Goal: Check status

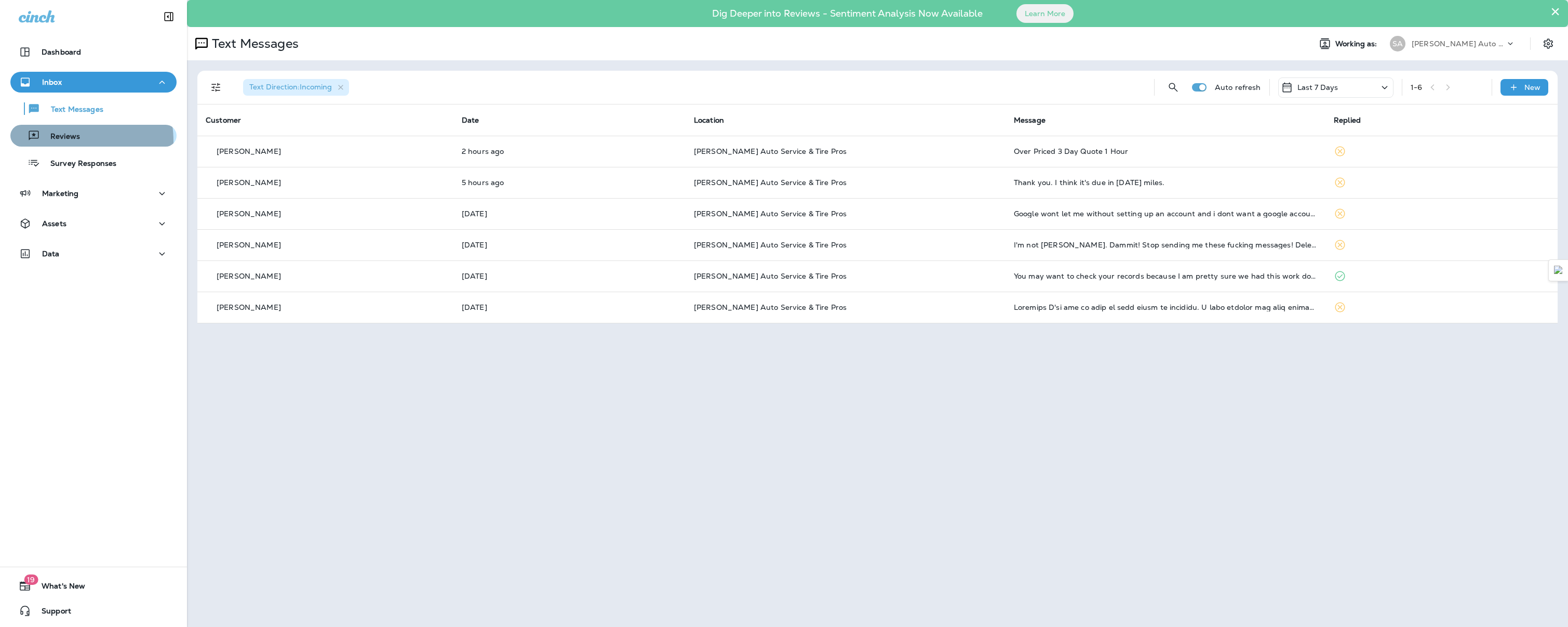
click at [61, 141] on p "Reviews" at bounding box center [60, 137] width 40 height 10
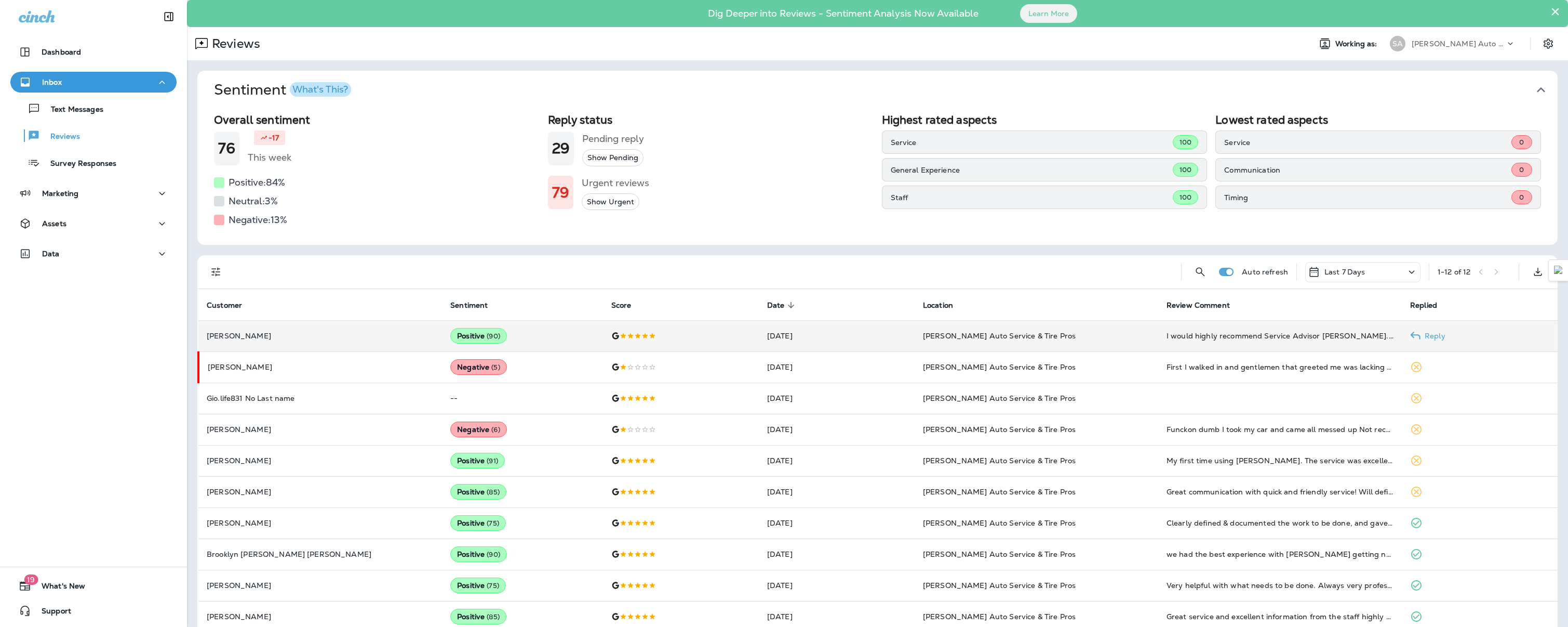
click at [342, 324] on td "[PERSON_NAME]" at bounding box center [320, 335] width 244 height 31
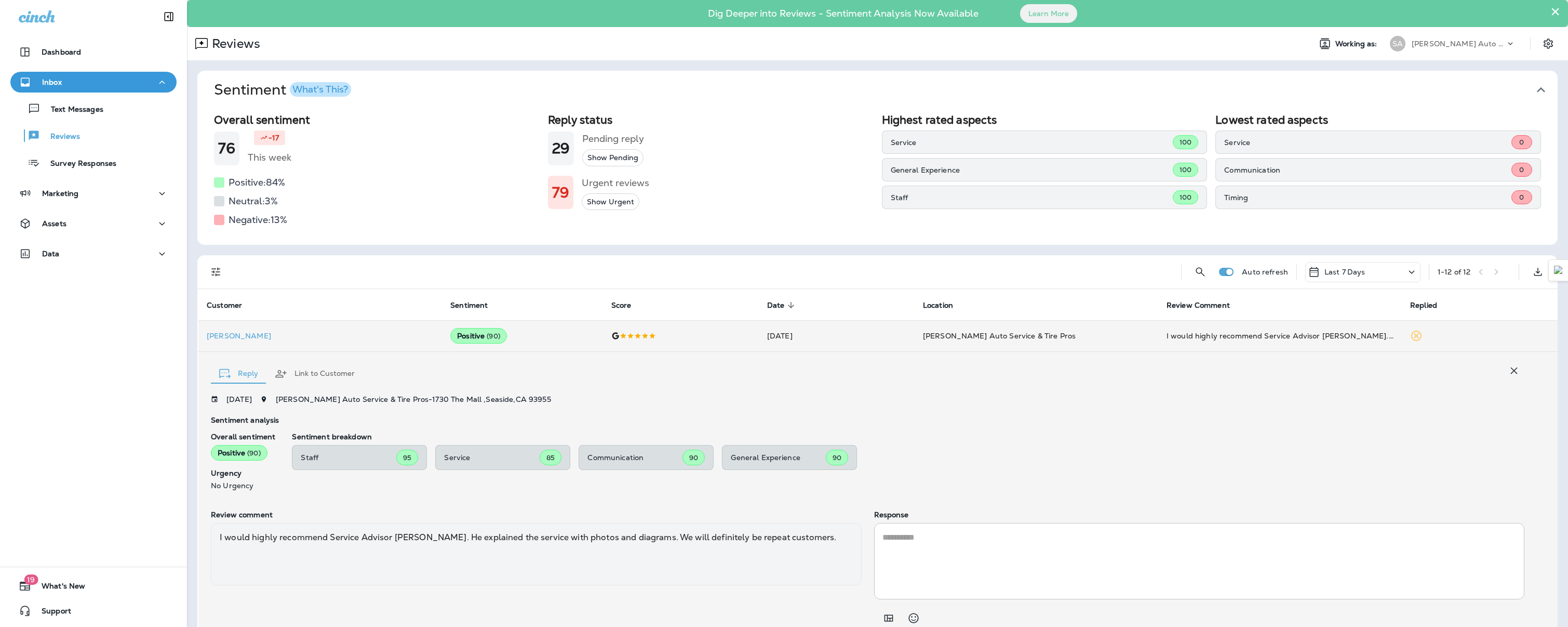
scroll to position [41, 0]
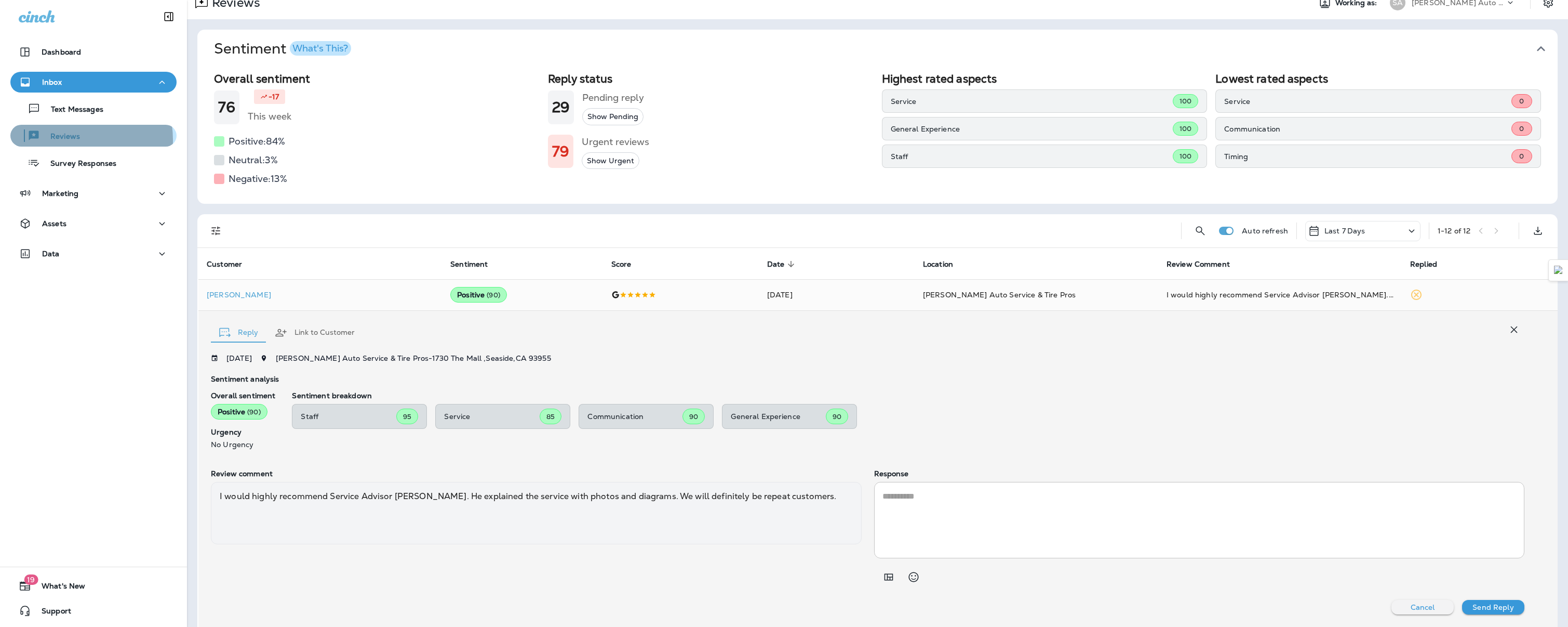
click at [68, 140] on p "Reviews" at bounding box center [60, 137] width 40 height 10
click at [84, 115] on div "Text Messages" at bounding box center [59, 109] width 89 height 15
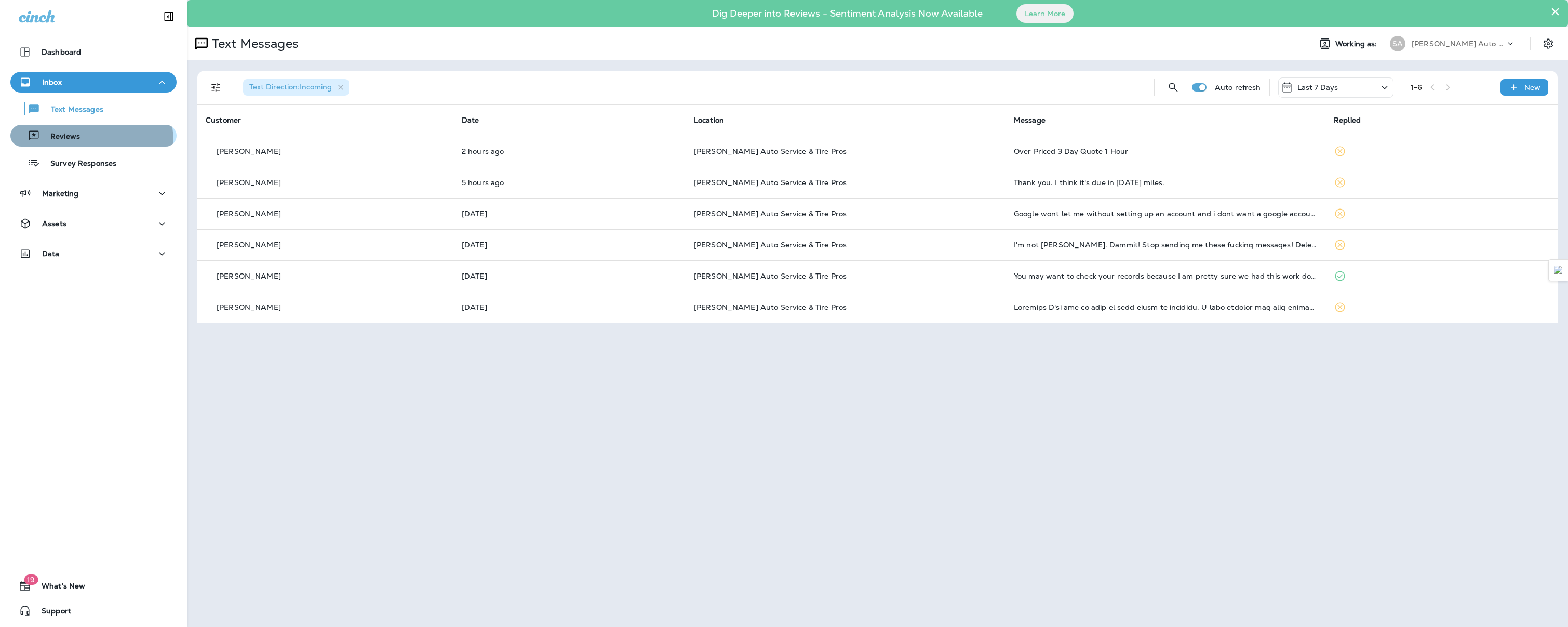
click at [74, 142] on div "Reviews" at bounding box center [47, 135] width 66 height 15
